Goal: Task Accomplishment & Management: Use online tool/utility

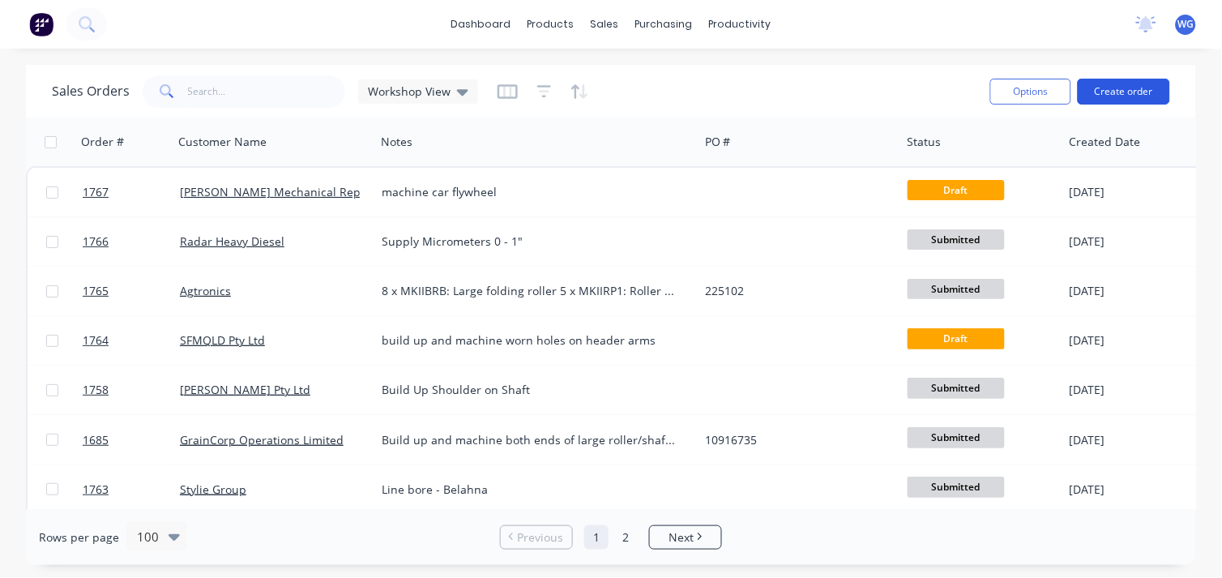
click at [1120, 86] on button "Create order" at bounding box center [1124, 92] width 92 height 26
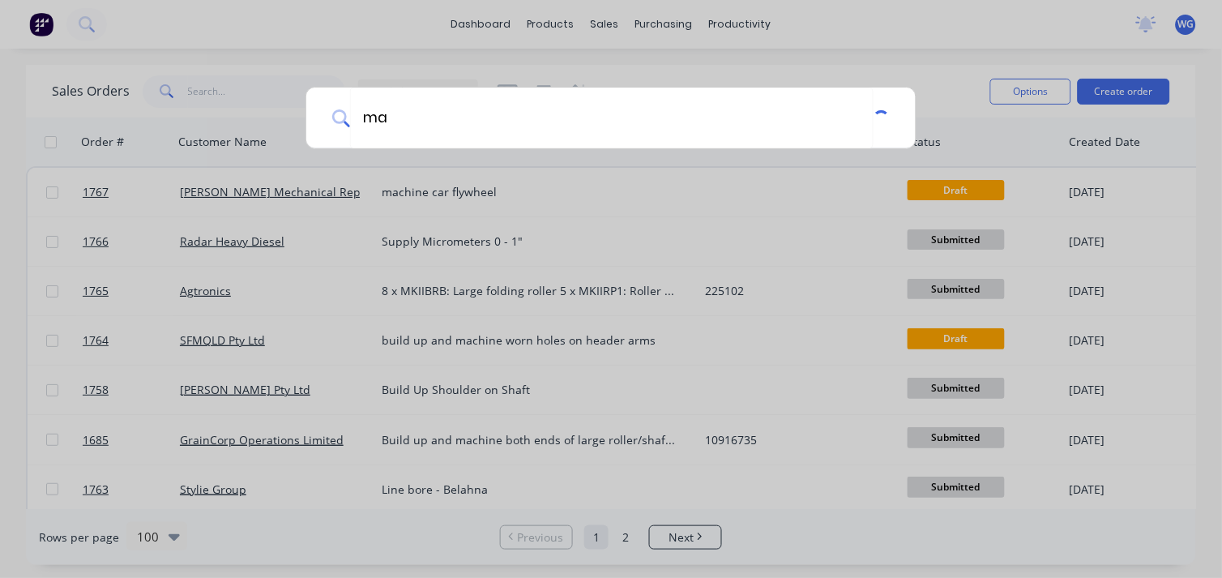
type input "m"
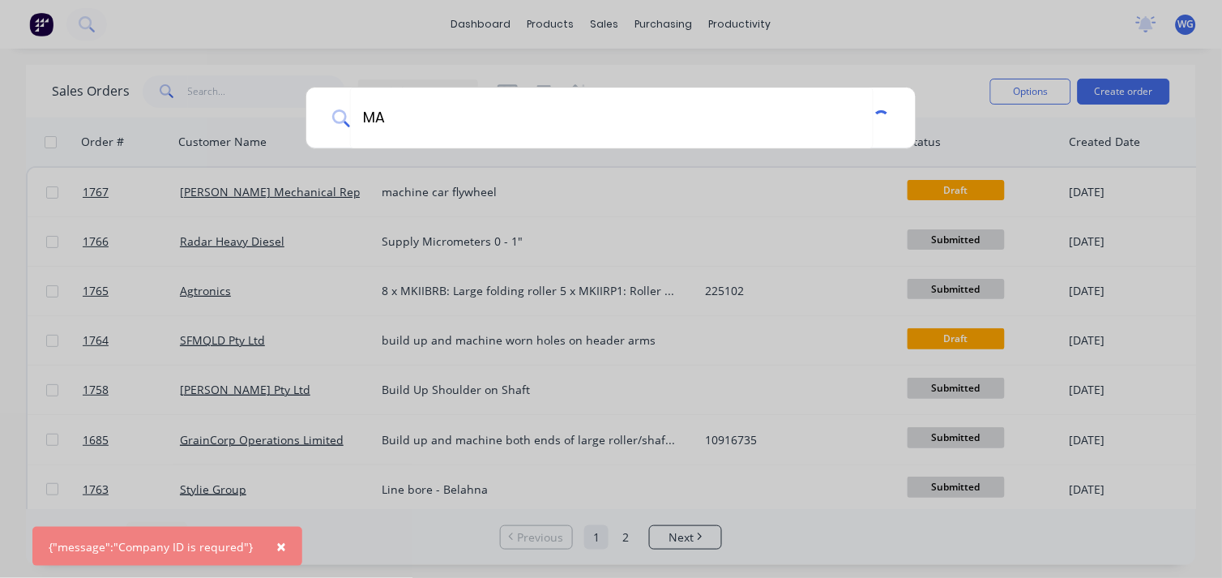
type input "MAP"
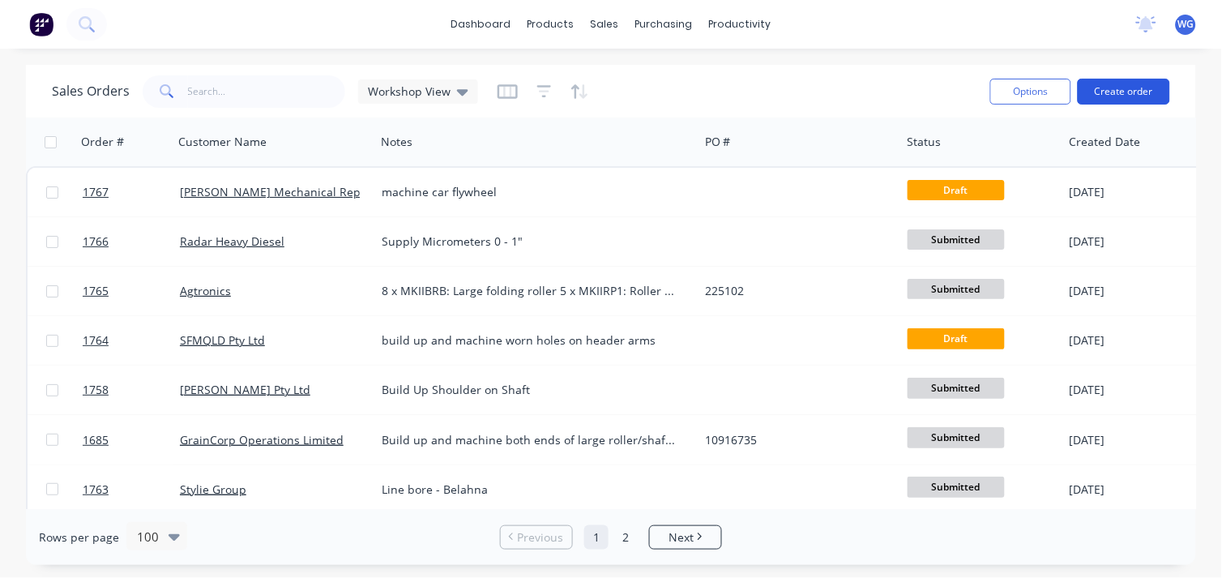
click at [1096, 85] on button "Create order" at bounding box center [1124, 92] width 92 height 26
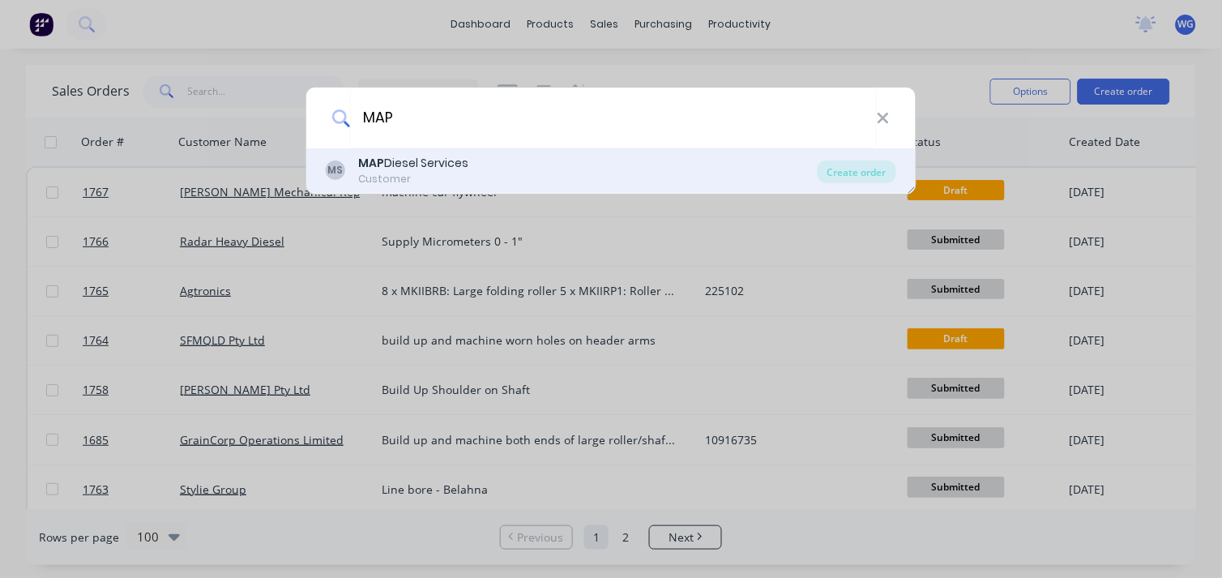
type input "MAP"
click at [377, 157] on b "MAP" at bounding box center [371, 163] width 26 height 16
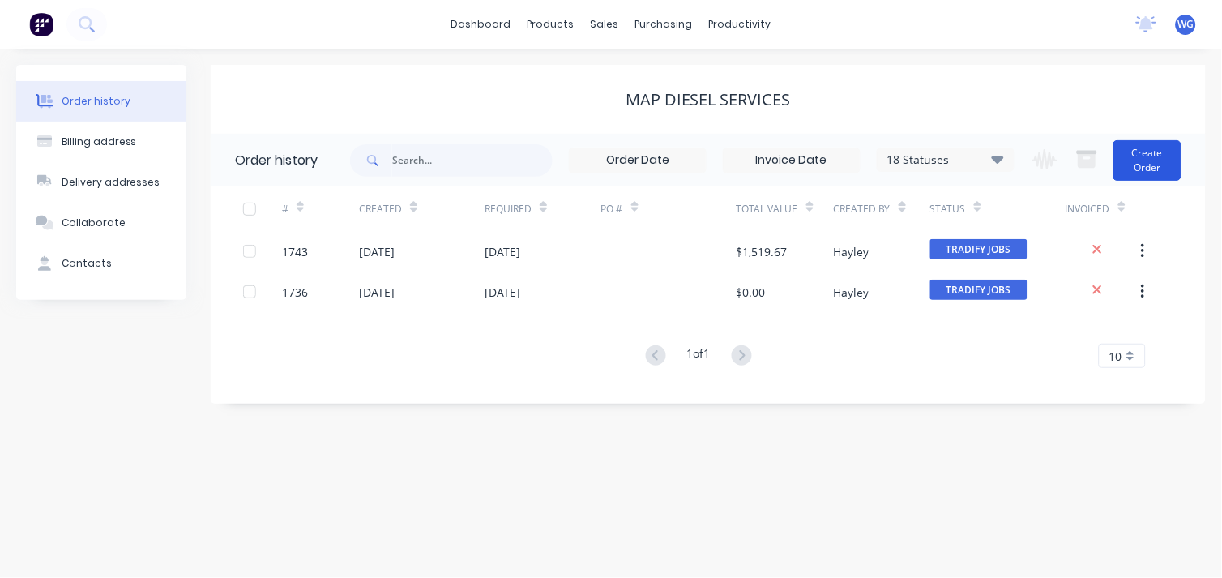
click at [1148, 148] on button "Create Order" at bounding box center [1147, 160] width 68 height 41
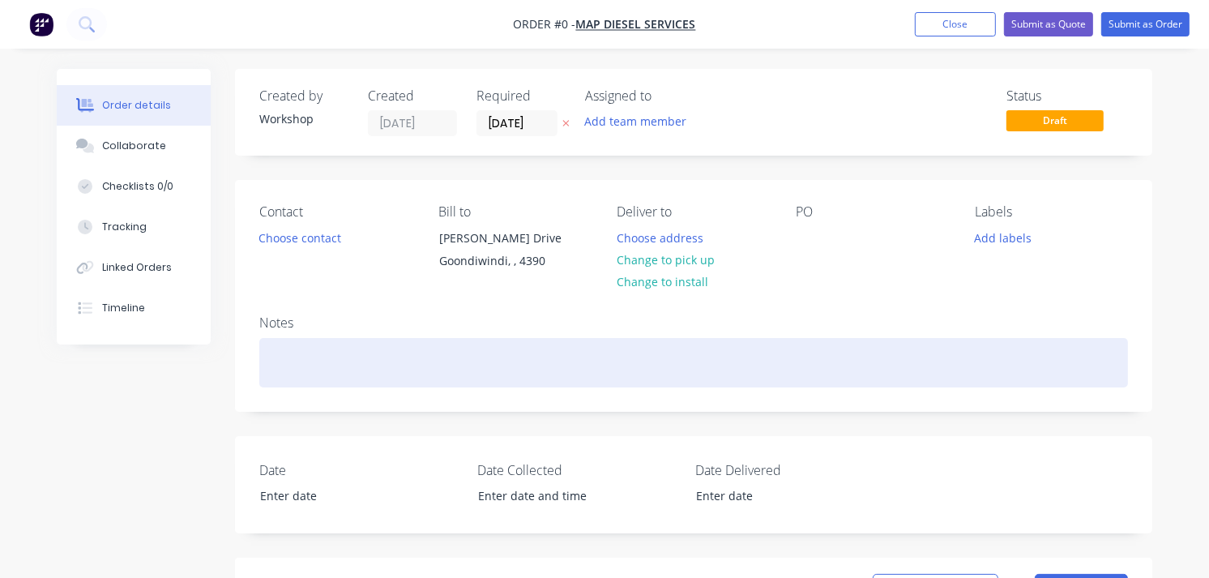
click at [344, 353] on div at bounding box center [693, 362] width 869 height 49
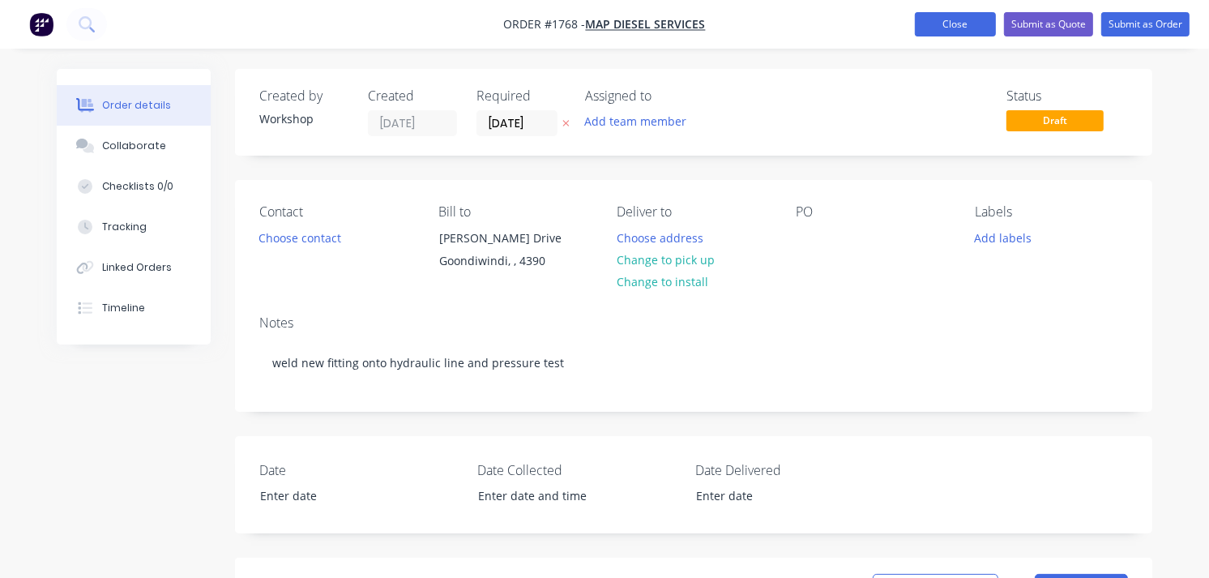
click at [953, 31] on button "Close" at bounding box center [955, 24] width 81 height 24
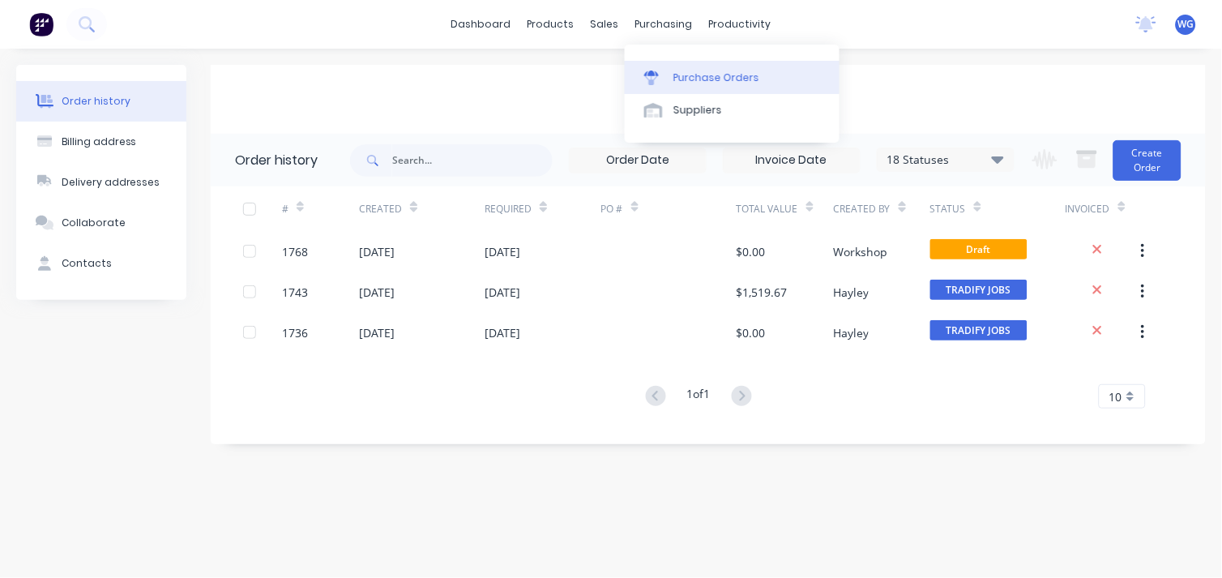
click at [659, 82] on div at bounding box center [656, 78] width 24 height 15
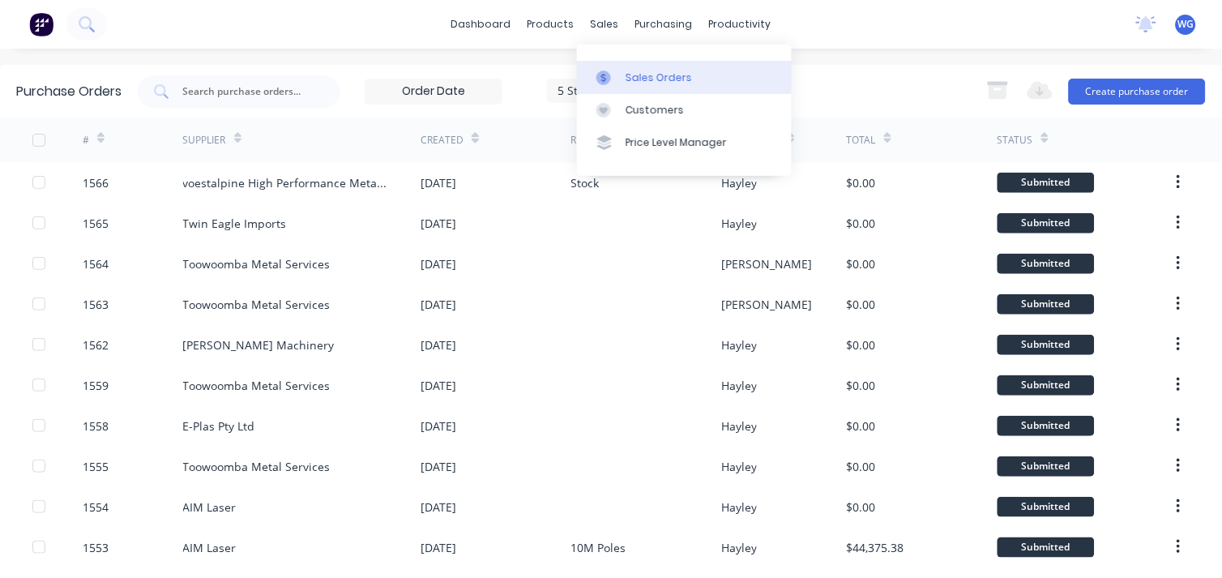
click at [618, 62] on link "Sales Orders" at bounding box center [684, 77] width 215 height 32
